Goal: Task Accomplishment & Management: Complete application form

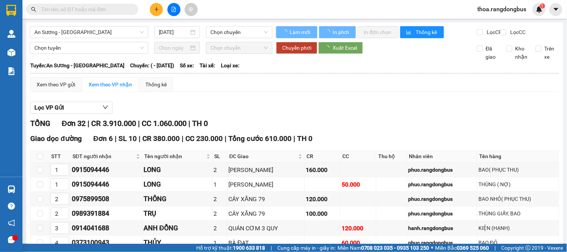
click at [157, 8] on icon "plus" at bounding box center [156, 9] width 5 height 5
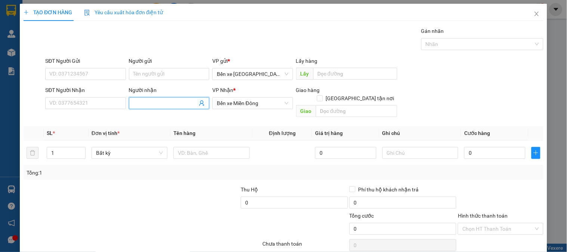
click at [158, 100] on input "Người nhận" at bounding box center [165, 103] width 64 height 8
type input "TÌNH"
click at [339, 105] on input "text" at bounding box center [356, 111] width 81 height 12
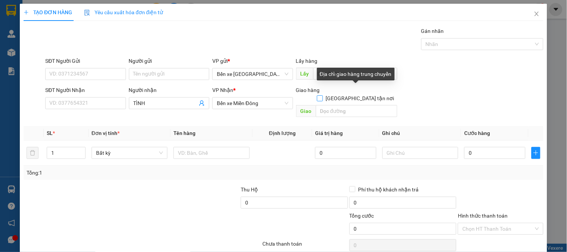
click at [322, 95] on input "[GEOGRAPHIC_DATA] tận nơi" at bounding box center [319, 97] width 5 height 5
checkbox input "true"
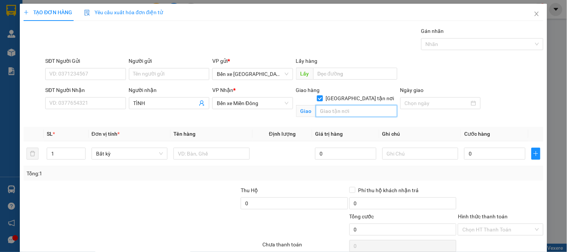
click at [345, 105] on input "text" at bounding box center [356, 111] width 81 height 12
type input "THÀNH CÔNG"
drag, startPoint x: 57, startPoint y: 153, endPoint x: 39, endPoint y: 156, distance: 18.5
click at [39, 156] on tr "1 Bất kỳ 0 0" at bounding box center [284, 153] width 520 height 25
type input "3"
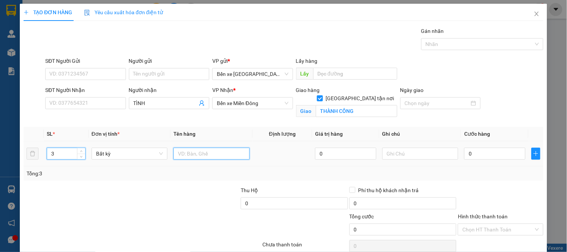
click at [188, 153] on input "text" at bounding box center [211, 154] width 76 height 12
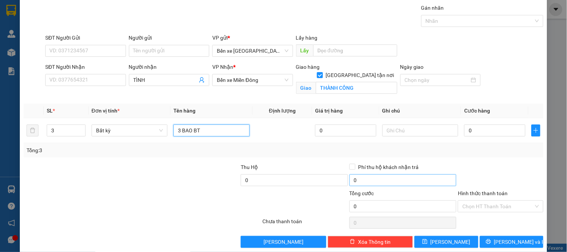
scroll to position [34, 0]
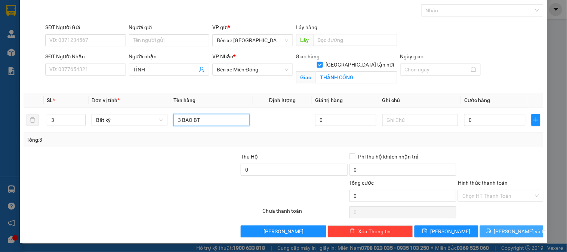
type input "3 BAO BT"
click at [502, 229] on span "[PERSON_NAME] và In" at bounding box center [520, 231] width 52 height 8
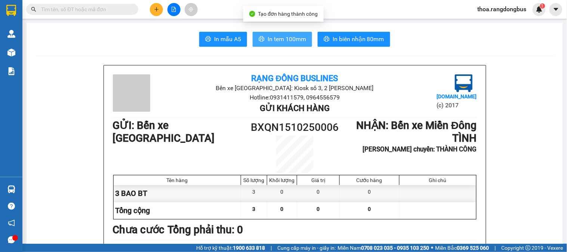
click at [267, 38] on span "In tem 100mm" at bounding box center [286, 38] width 38 height 9
